Goal: Find specific page/section: Find specific page/section

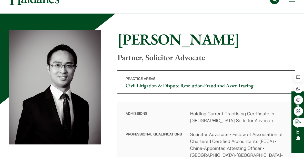
scroll to position [51, 0]
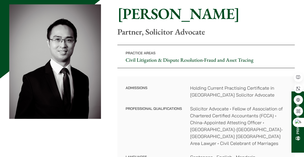
click at [0, 0] on link "Securities, Regulatory & Disciplinary Matters" at bounding box center [0, 0] width 0 height 0
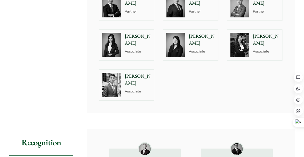
scroll to position [616, 0]
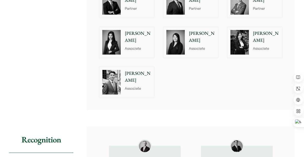
click at [121, 38] on div at bounding box center [111, 42] width 25 height 31
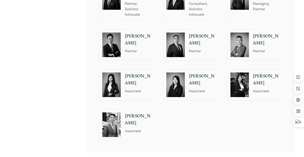
scroll to position [565, 0]
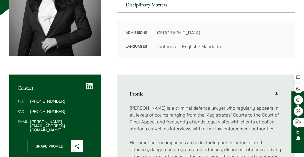
scroll to position [154, 0]
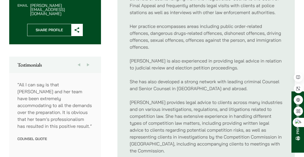
scroll to position [0, 0]
